Goal: Entertainment & Leisure: Consume media (video, audio)

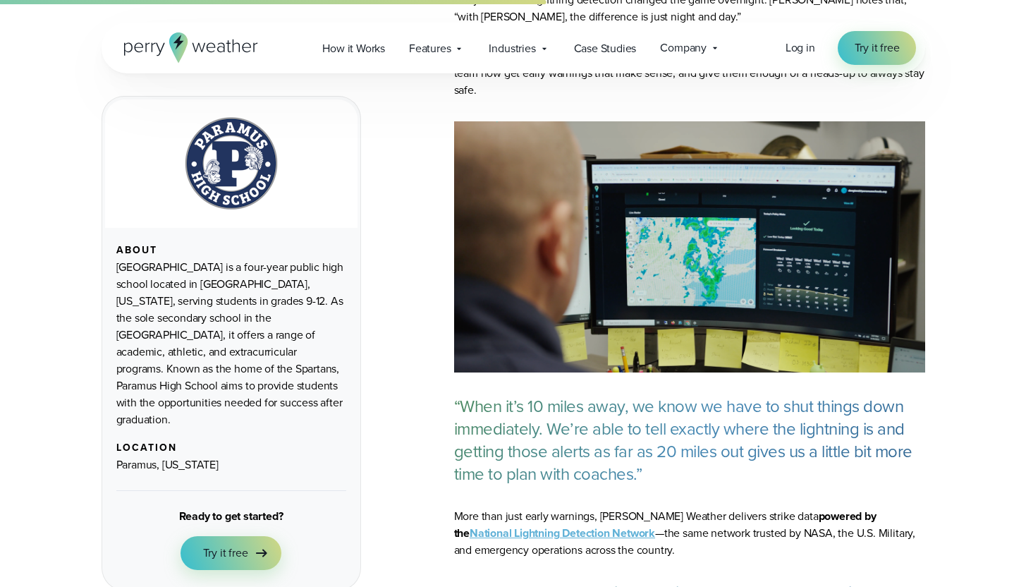
scroll to position [1277, 0]
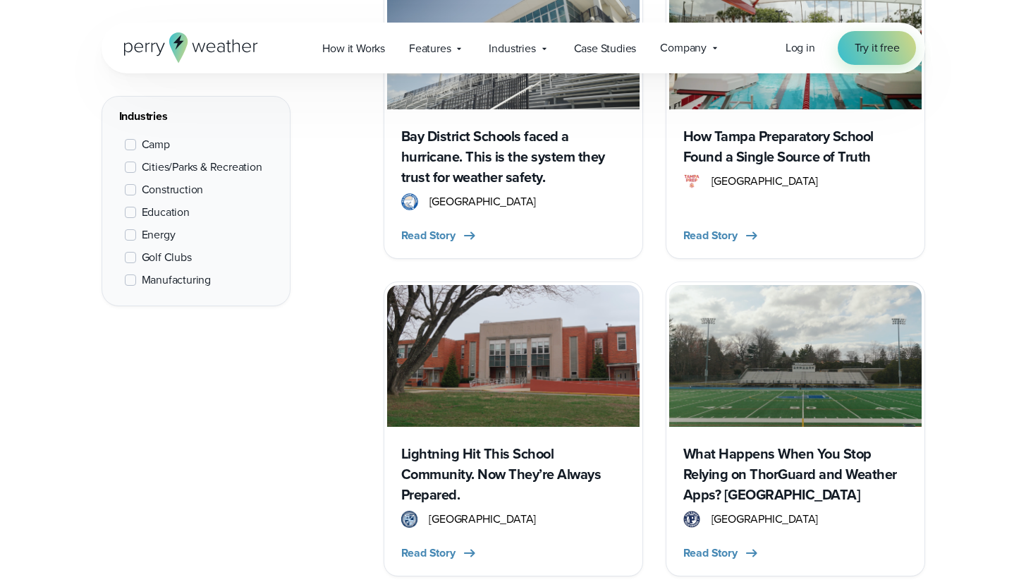
scroll to position [2111, 0]
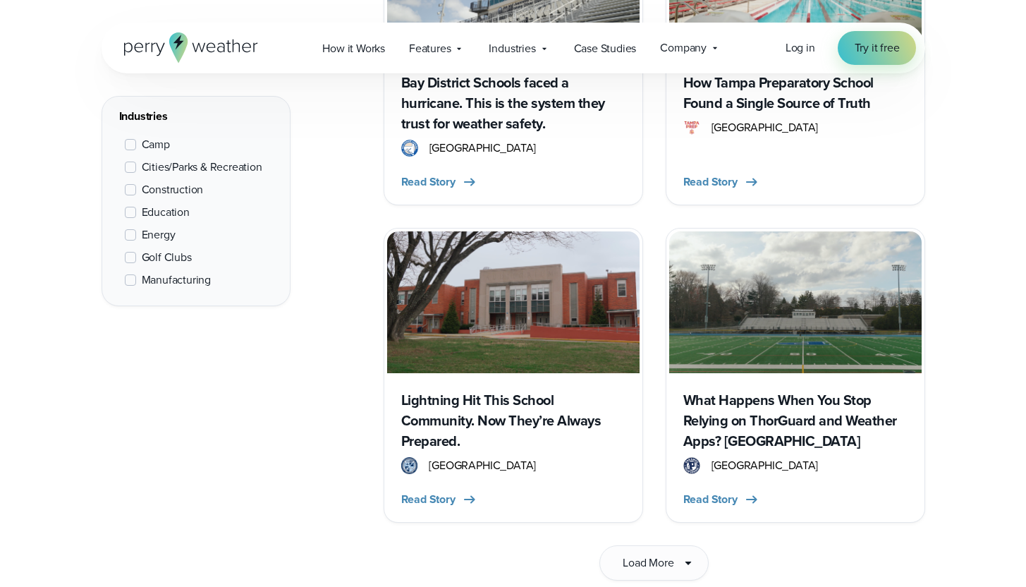
click at [508, 418] on h3 "Lightning Hit This School Community. Now They’re Always Prepared." at bounding box center [513, 420] width 224 height 61
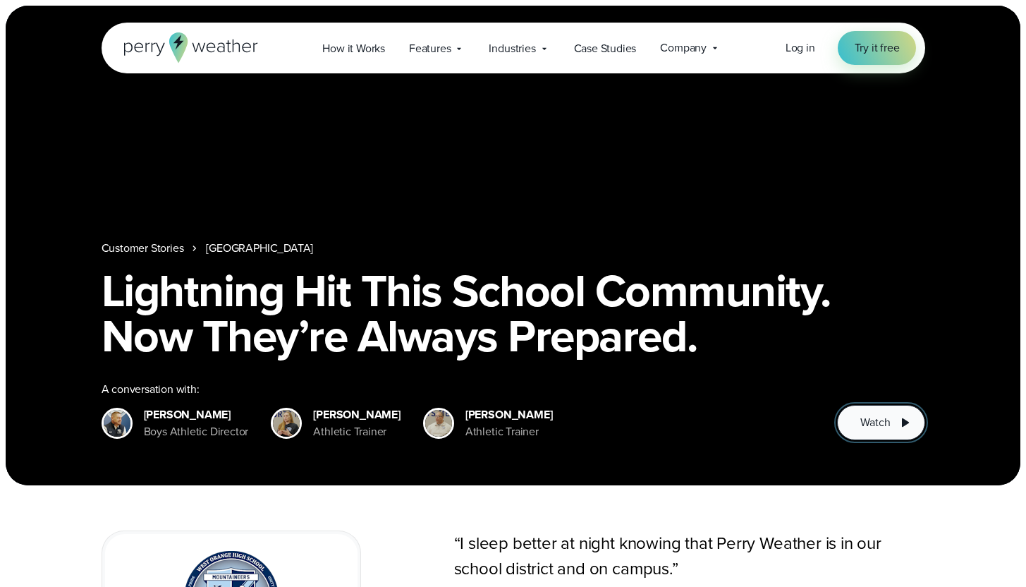
click at [875, 422] on span "Watch" at bounding box center [875, 422] width 30 height 17
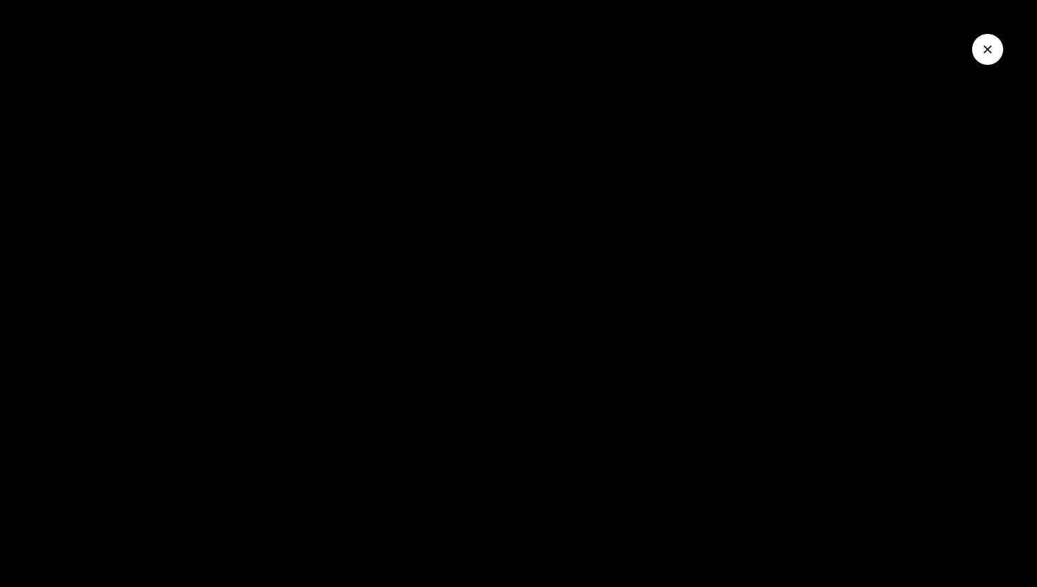
click at [563, 381] on div at bounding box center [518, 293] width 1037 height 587
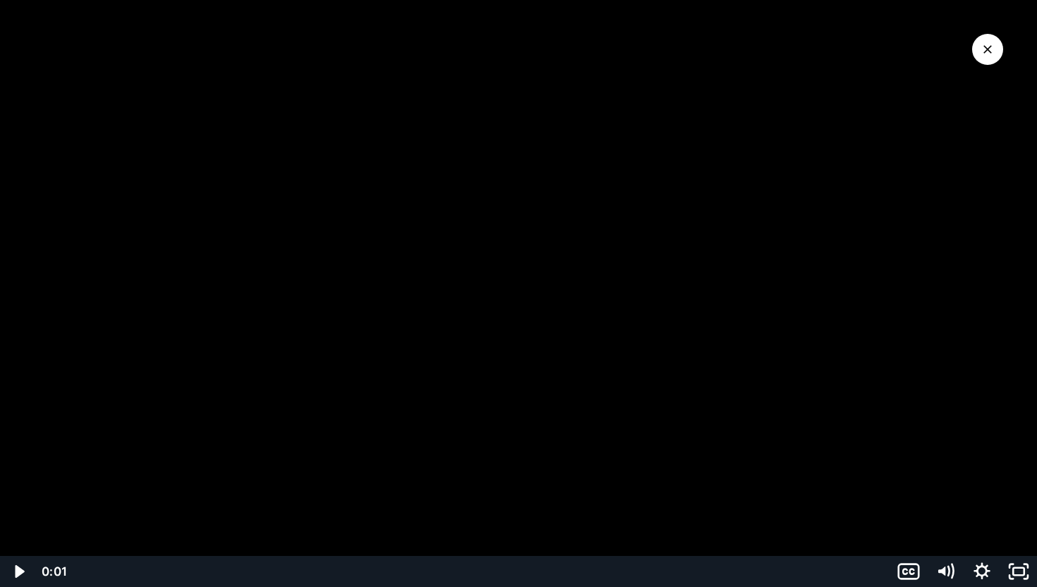
click at [389, 464] on div at bounding box center [518, 293] width 1037 height 587
click at [144, 572] on div "Playbar" at bounding box center [480, 571] width 801 height 31
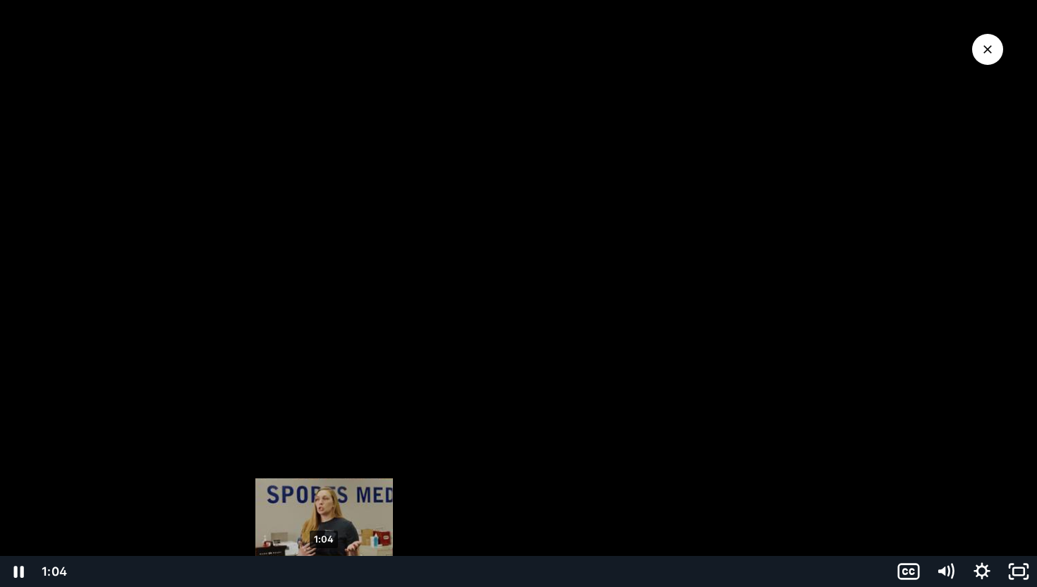
click at [324, 573] on div "1:04" at bounding box center [480, 571] width 801 height 31
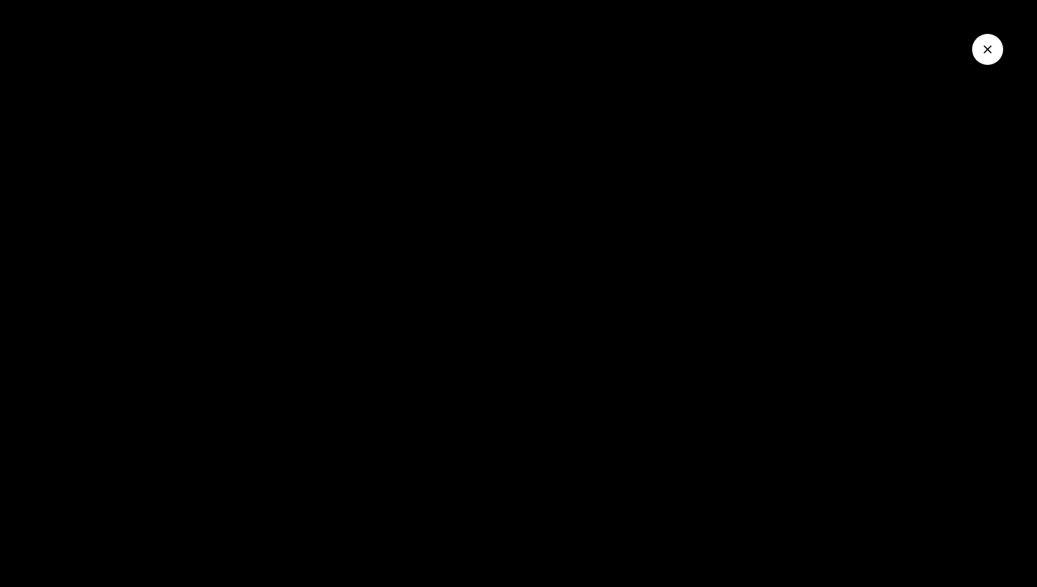
click at [984, 46] on icon "Close Video" at bounding box center [987, 49] width 8 height 8
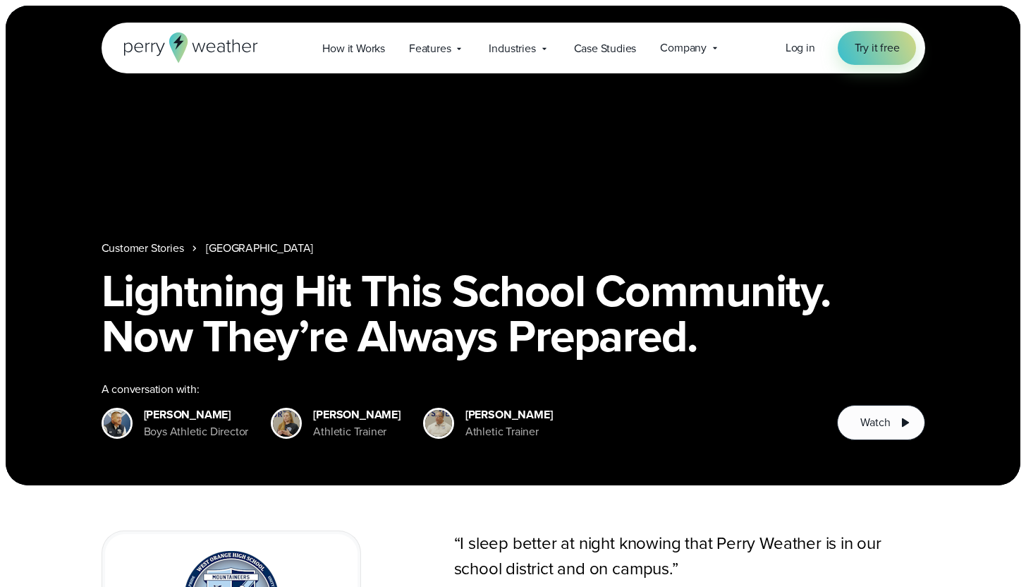
click at [614, 274] on h1 "Lightning Hit This School Community. Now They’re Always Prepared." at bounding box center [514, 313] width 824 height 90
click at [571, 244] on nav "Customer Stories West Orange High School" at bounding box center [514, 248] width 824 height 17
click at [874, 413] on button "Watch" at bounding box center [880, 422] width 87 height 35
click at [408, 358] on h1 "Lightning Hit This School Community. Now They’re Always Prepared." at bounding box center [514, 313] width 824 height 90
click at [439, 185] on div "Customer Stories West Orange High School Lightning Hit This School Community. N…" at bounding box center [513, 246] width 1015 height 480
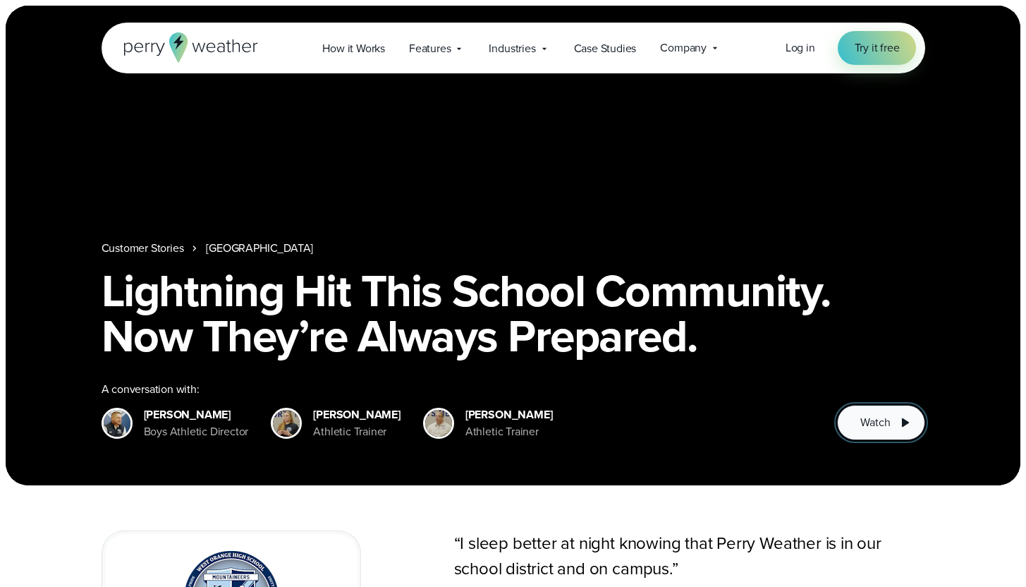
click at [896, 418] on icon at bounding box center [904, 422] width 17 height 17
click at [409, 139] on div "Customer Stories West Orange High School Lightning Hit This School Community. N…" at bounding box center [513, 246] width 1015 height 480
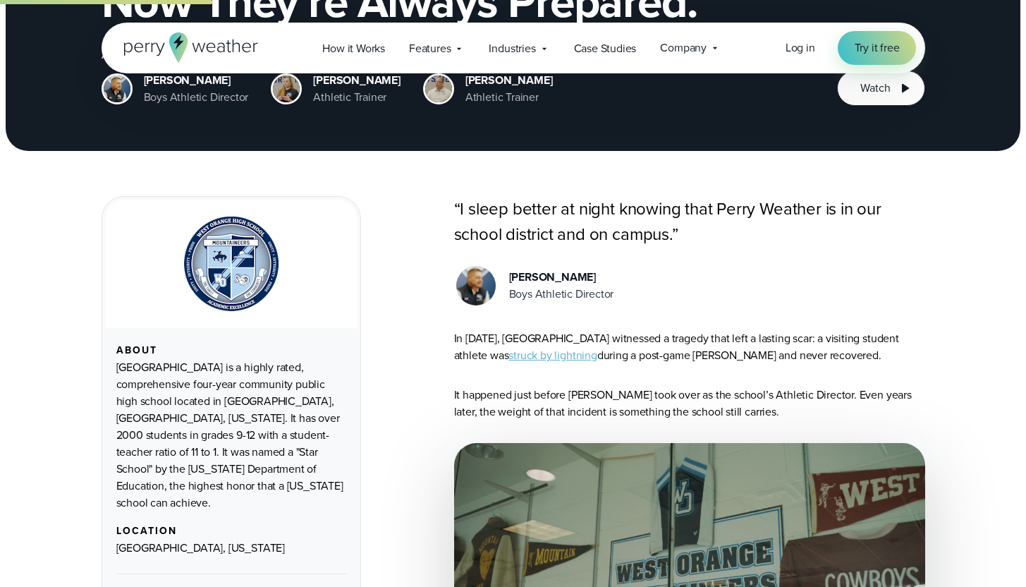
scroll to position [56, 0]
